Goal: Transaction & Acquisition: Purchase product/service

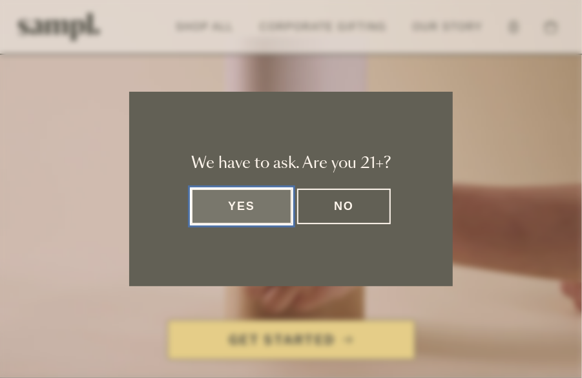
click at [239, 211] on button "Yes" at bounding box center [241, 207] width 101 height 36
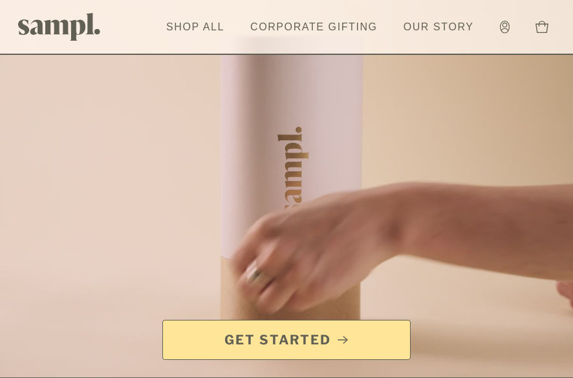
click at [298, 337] on span "Get Started" at bounding box center [277, 340] width 107 height 18
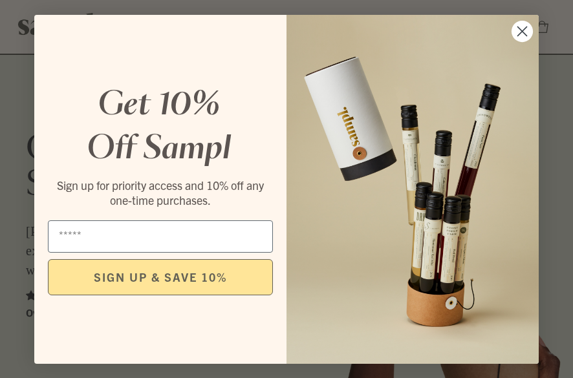
click at [512, 29] on circle "Close dialog" at bounding box center [521, 30] width 21 height 21
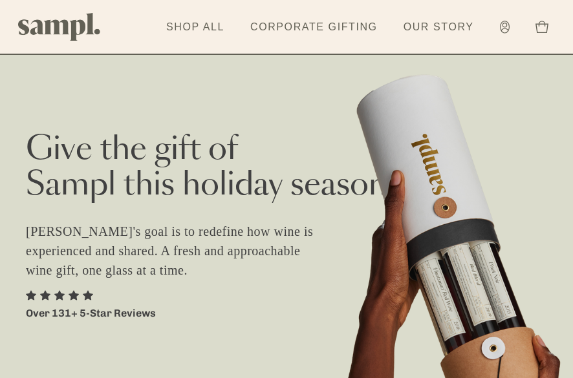
click at [450, 286] on div "Give the gift of [PERSON_NAME] this holiday season. [PERSON_NAME]'s goal is to …" at bounding box center [286, 176] width 521 height 289
